Goal: Check status: Check status

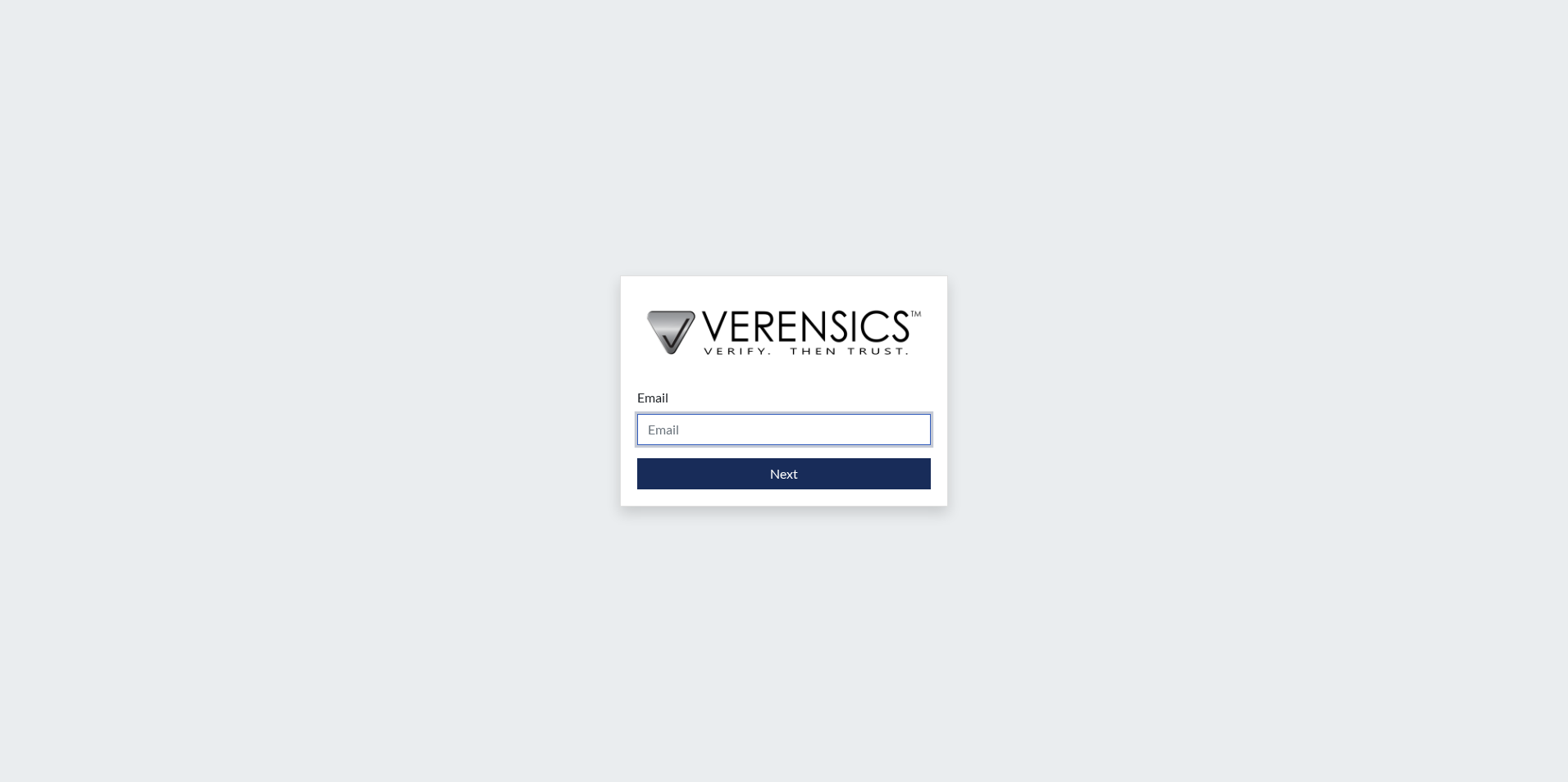
click at [710, 436] on input "Email" at bounding box center [784, 430] width 293 height 31
type input "[PERSON_NAME][EMAIL_ADDRESS][PERSON_NAME][DOMAIN_NAME]"
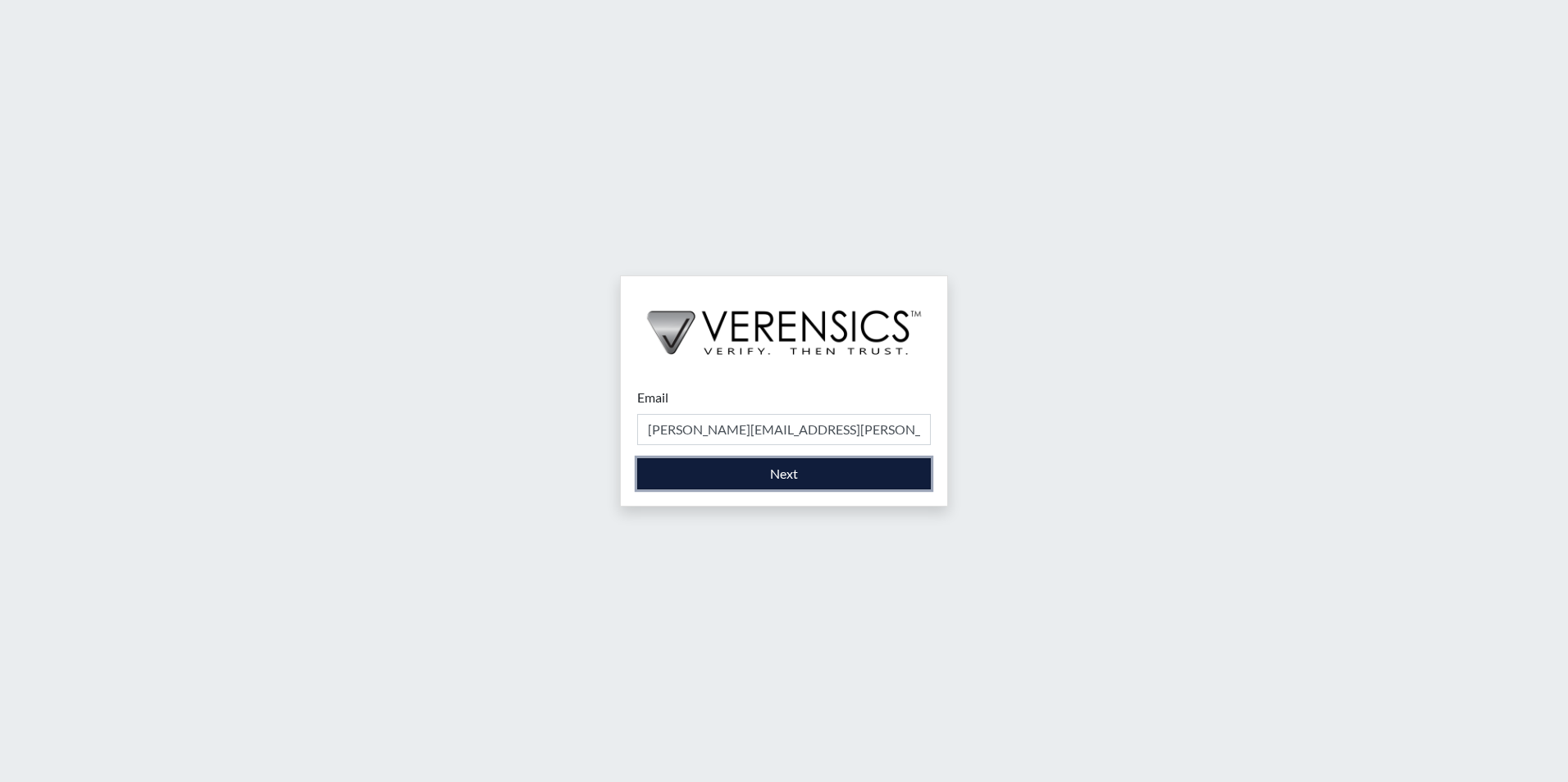
click at [776, 478] on button "Next" at bounding box center [784, 474] width 293 height 31
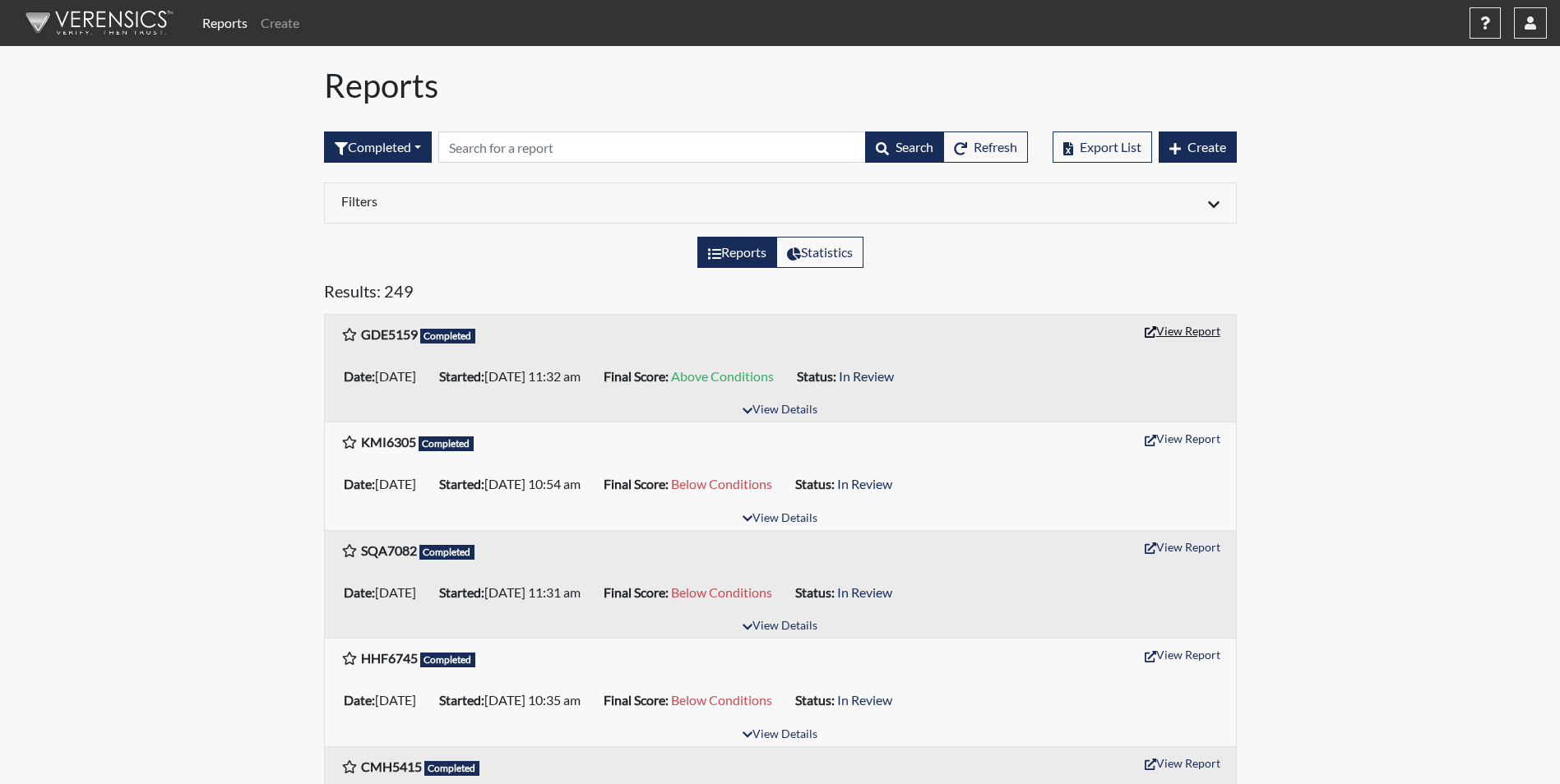
click at [1190, 334] on button "View Report" at bounding box center [1182, 331] width 90 height 25
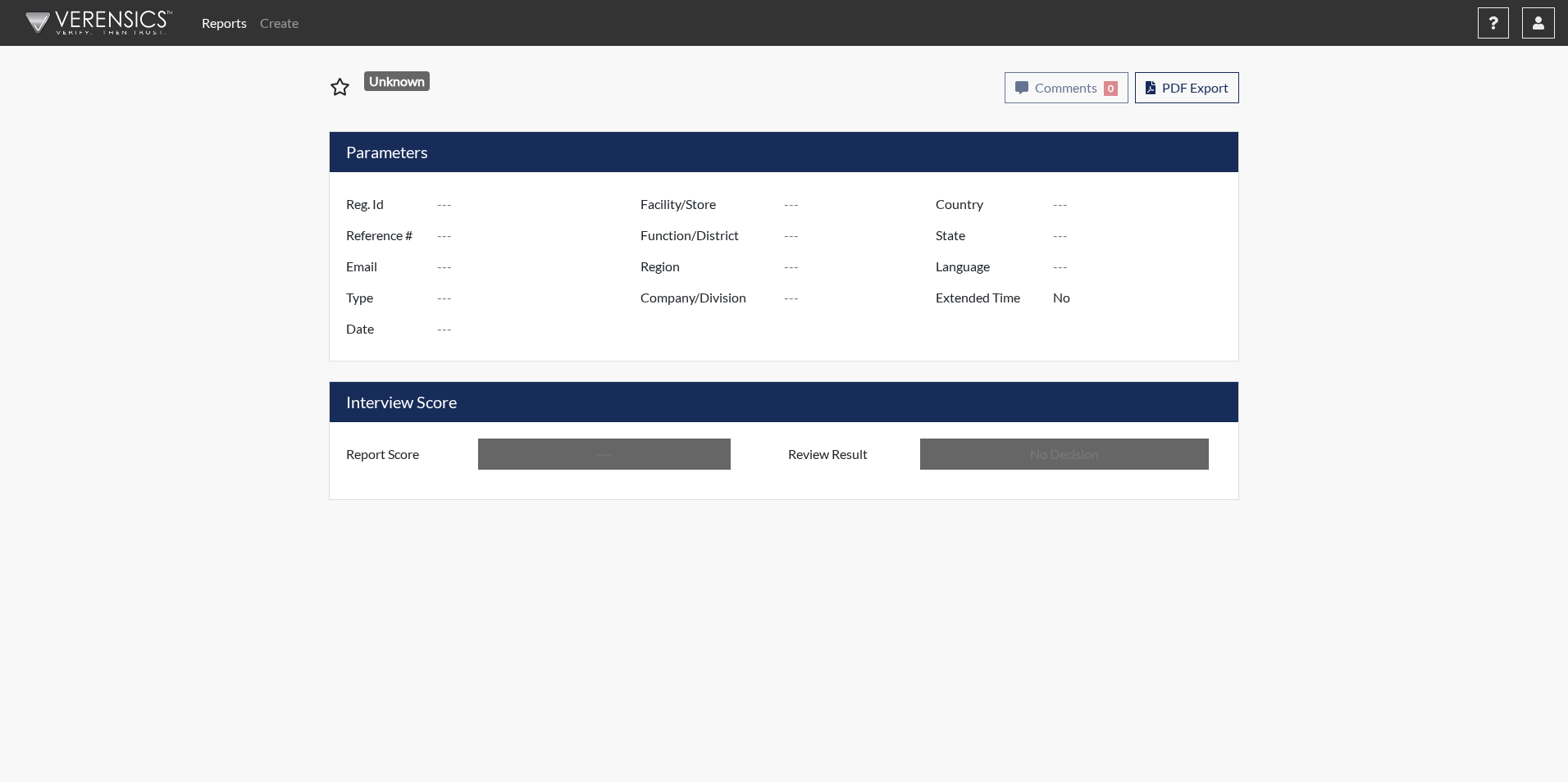
type input "GDE5159"
type input "50892"
type input "---"
type input "Corrections Pre-Employment"
type input "[DATE]"
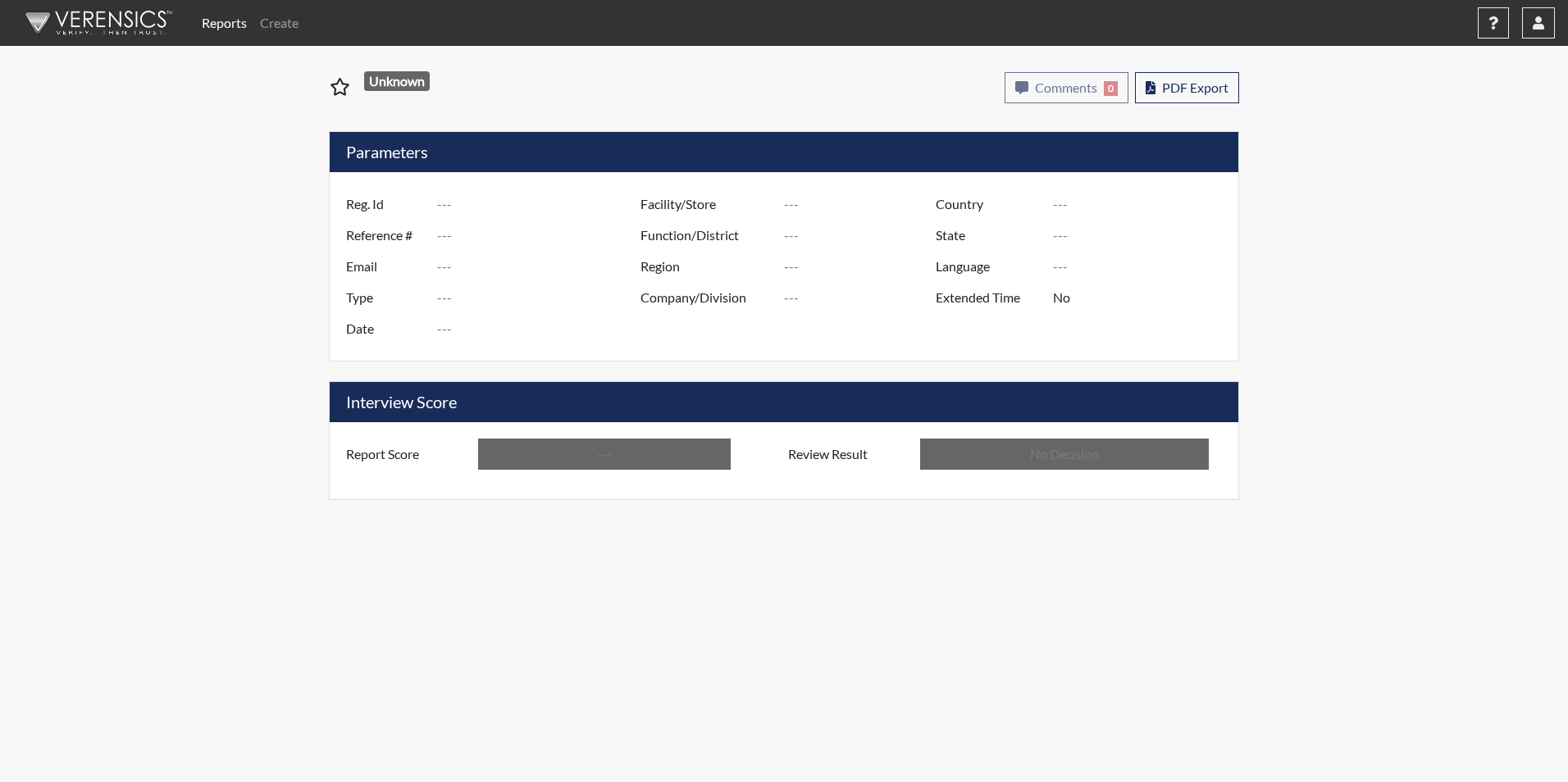
type input "[PERSON_NAME]"
type input "[GEOGRAPHIC_DATA]"
type input "[US_STATE]"
type input "English"
type input "Above Conditions"
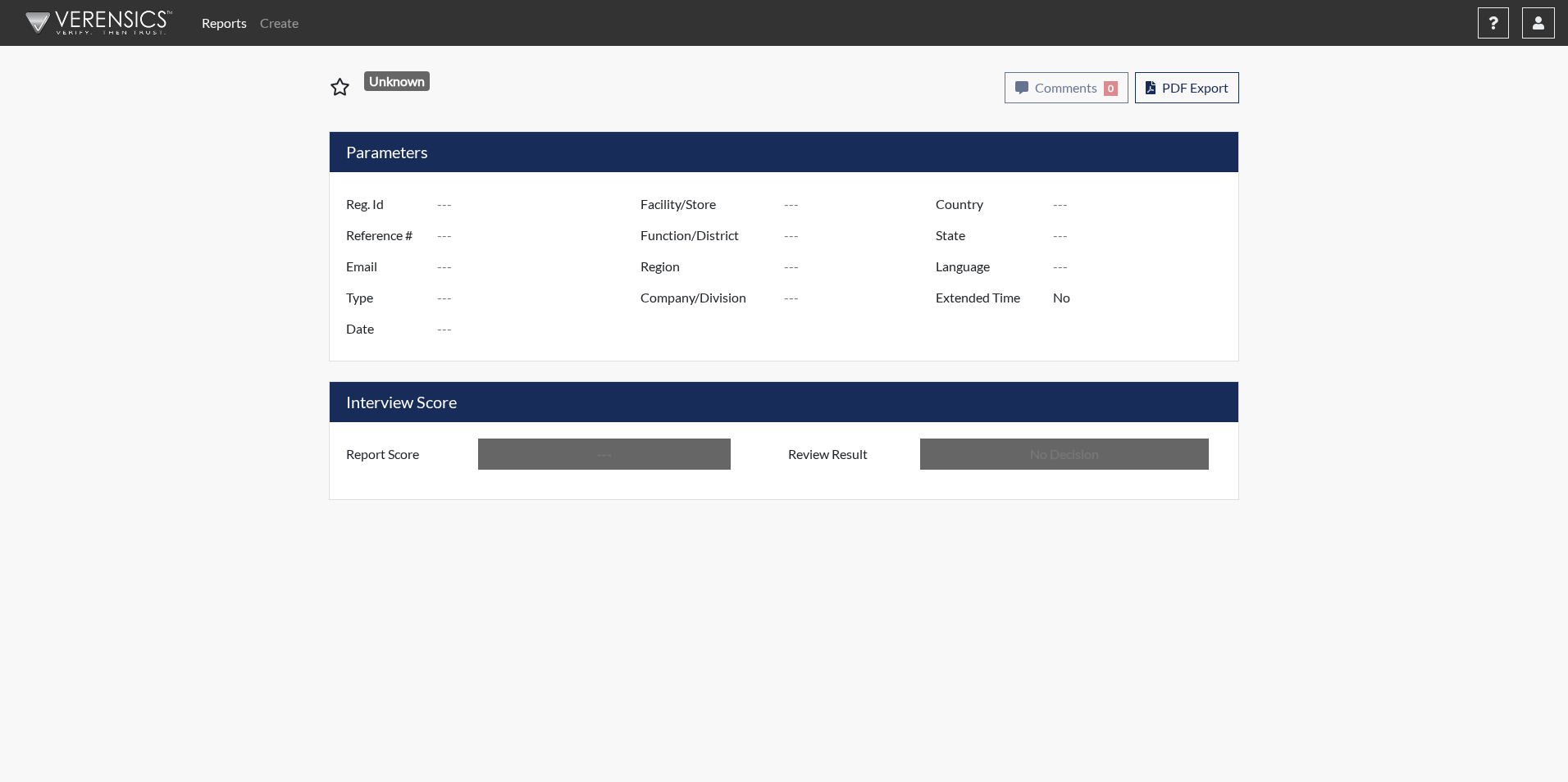
type input "In Review"
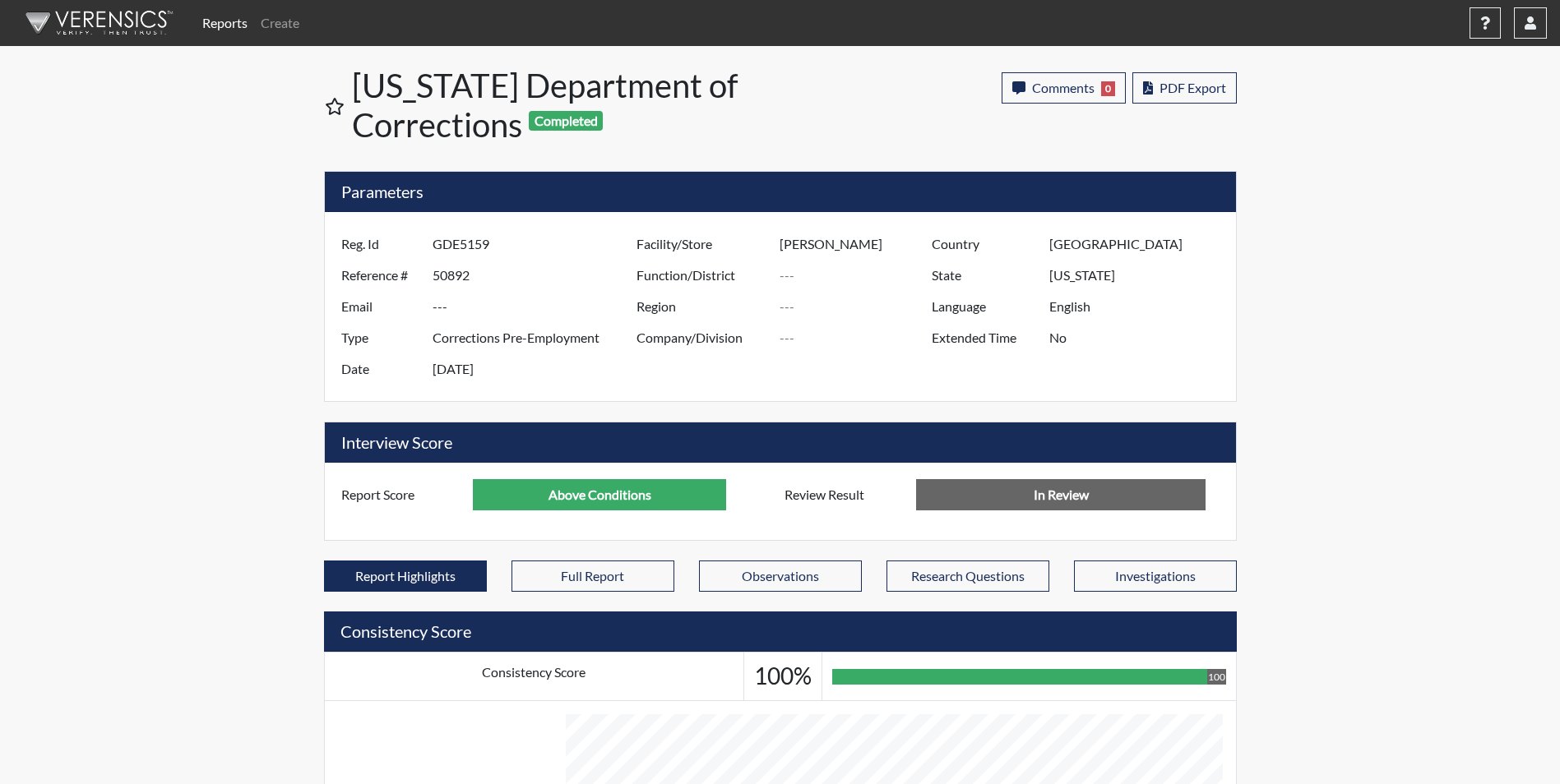
scroll to position [821722, 821572]
